Goal: Answer question/provide support: Answer question/provide support

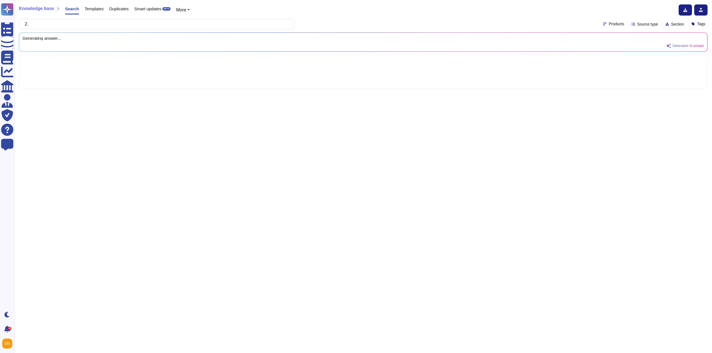
type input "2"
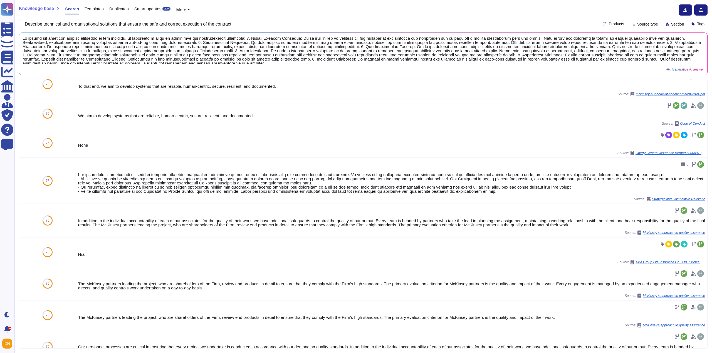
scroll to position [195, 0]
click at [692, 177] on button at bounding box center [696, 180] width 9 height 7
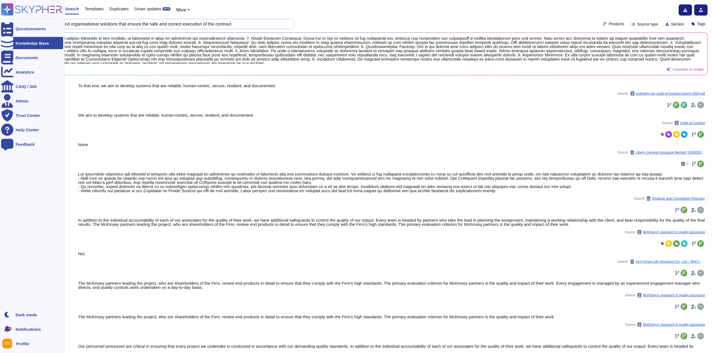
drag, startPoint x: 258, startPoint y: 23, endPoint x: 6, endPoint y: 20, distance: 252.3
click at [6, 20] on div "Questionnaires Knowledge Base Documents Analytics CAIQ / SIG Admin Trust Center…" at bounding box center [356, 176] width 712 height 353
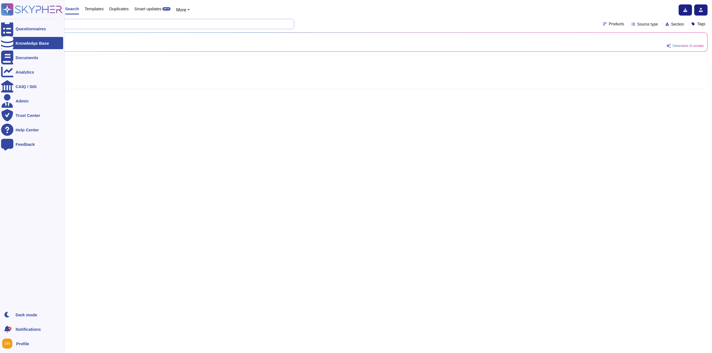
scroll to position [0, 0]
paste input "Key qualifications"
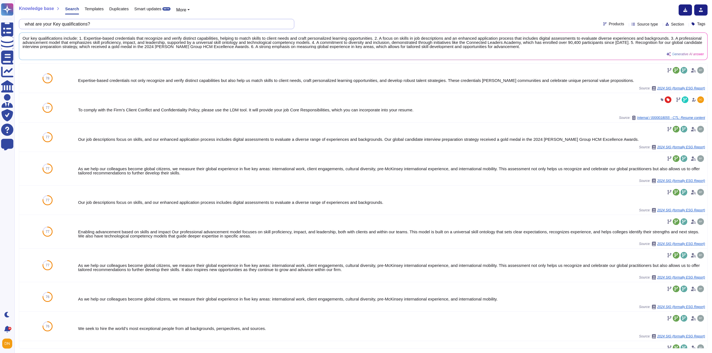
drag, startPoint x: 100, startPoint y: 24, endPoint x: 42, endPoint y: 27, distance: 58.2
click at [42, 27] on input "what are your Key qualifications?" at bounding box center [155, 24] width 266 height 10
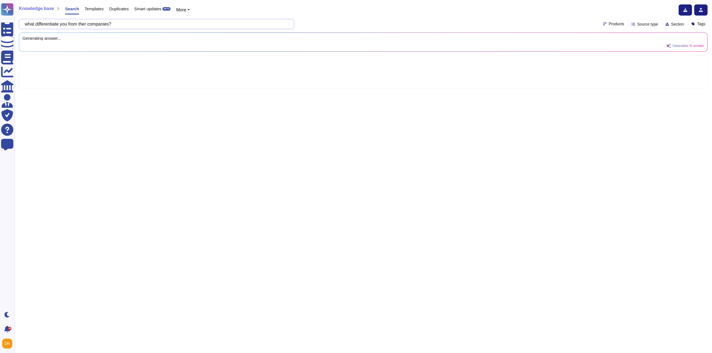
click at [85, 24] on input "what differentiate you from ther companies?" at bounding box center [155, 24] width 266 height 10
type input "what differentiate you from other companies?"
click at [187, 31] on div "Knowledge base Search Templates Duplicates Smart updates BETA More what differe…" at bounding box center [363, 176] width 698 height 353
click at [185, 27] on input "what differentiate you from other companies?" at bounding box center [155, 24] width 266 height 10
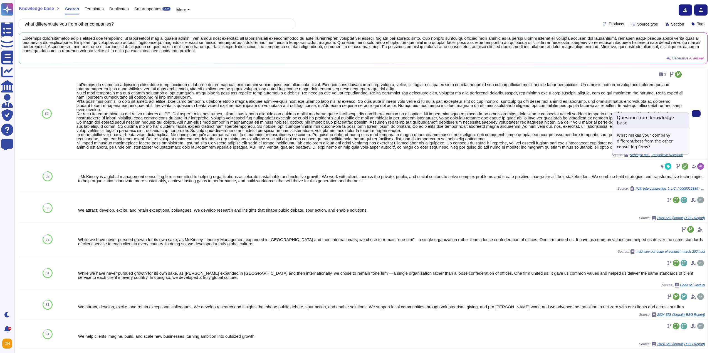
click at [659, 157] on span "Strategic and Competitive Relevanc" at bounding box center [656, 155] width 53 height 3
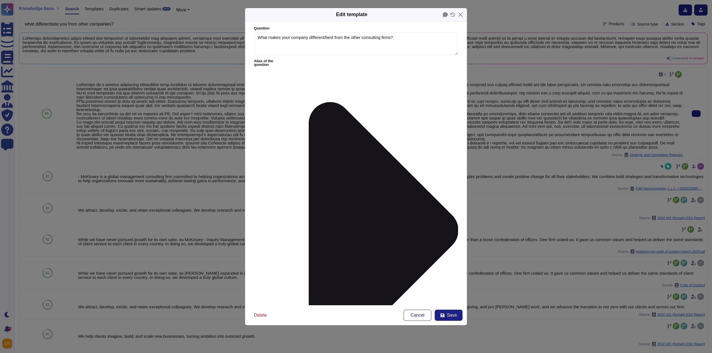
type textarea "What makes your company different/best from the other consulting firms?"
type textarea "LoRemips do s ametco adipiscing elitseddoe temp incididun ut laboree doloremagn…"
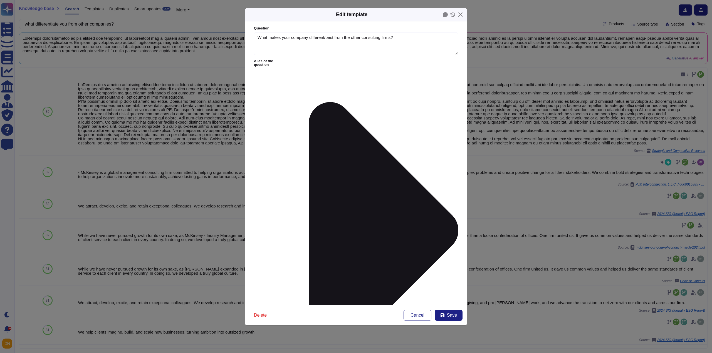
drag, startPoint x: 453, startPoint y: 102, endPoint x: 445, endPoint y: 290, distance: 188.1
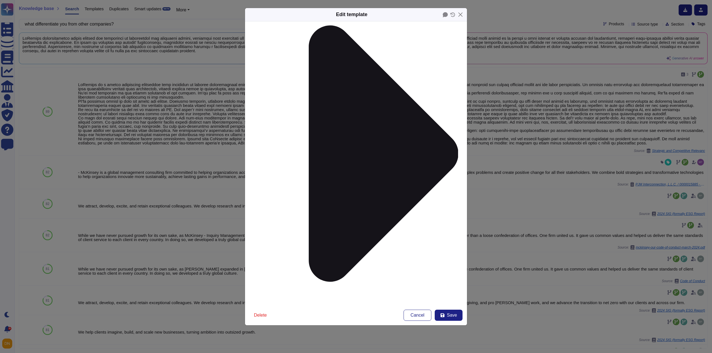
scroll to position [102, 0]
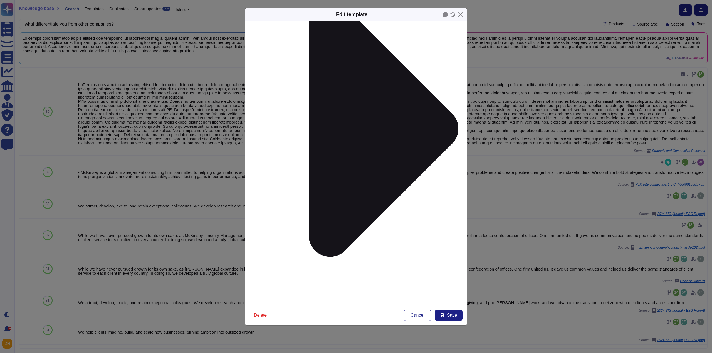
drag, startPoint x: 268, startPoint y: 77, endPoint x: 383, endPoint y: 178, distance: 153.3
